Goal: Find specific page/section: Find specific page/section

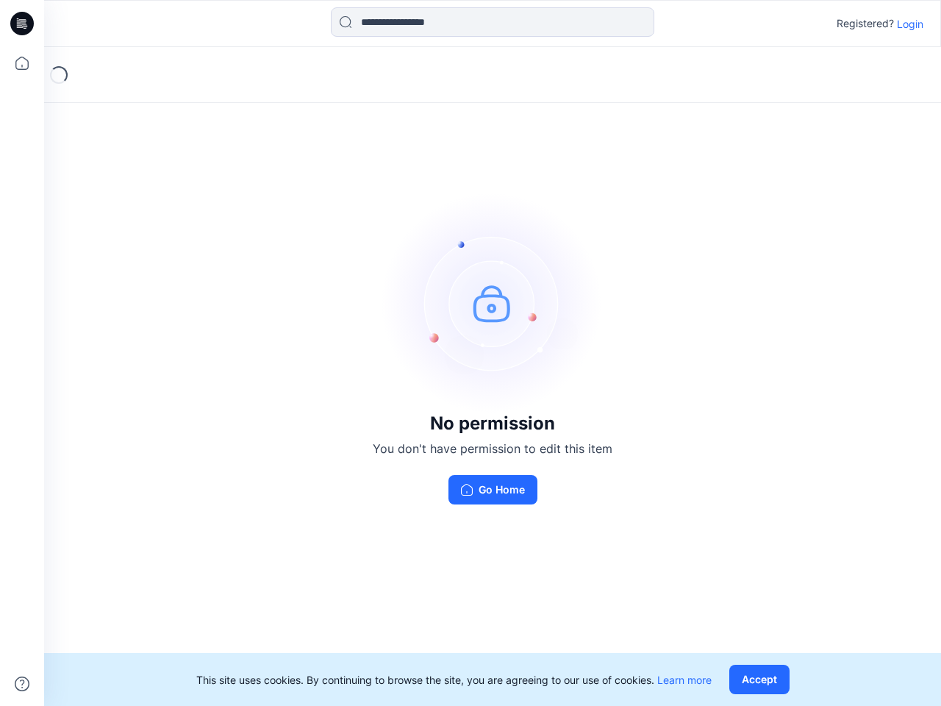
click at [471, 353] on img at bounding box center [492, 303] width 221 height 221
click at [23, 24] on icon at bounding box center [24, 24] width 6 height 1
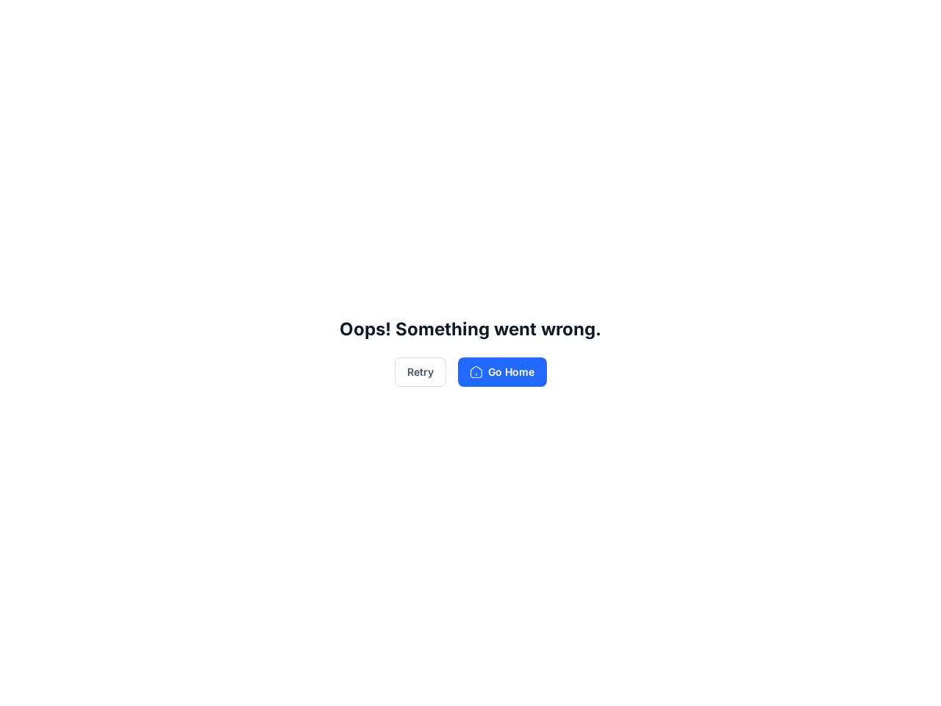
click at [22, 63] on div "Oops! Something went wrong. Retry Go Home" at bounding box center [470, 353] width 941 height 706
click at [22, 684] on div "Oops! Something went wrong. Retry Go Home" at bounding box center [470, 353] width 941 height 706
click at [493, 22] on div "Oops! Something went wrong. Retry Go Home" at bounding box center [470, 353] width 941 height 706
click at [911, 24] on div "Oops! Something went wrong. Retry Go Home" at bounding box center [470, 353] width 941 height 706
click at [763, 680] on div "Oops! Something went wrong. Retry Go Home" at bounding box center [470, 353] width 941 height 706
